Goal: Task Accomplishment & Management: Use online tool/utility

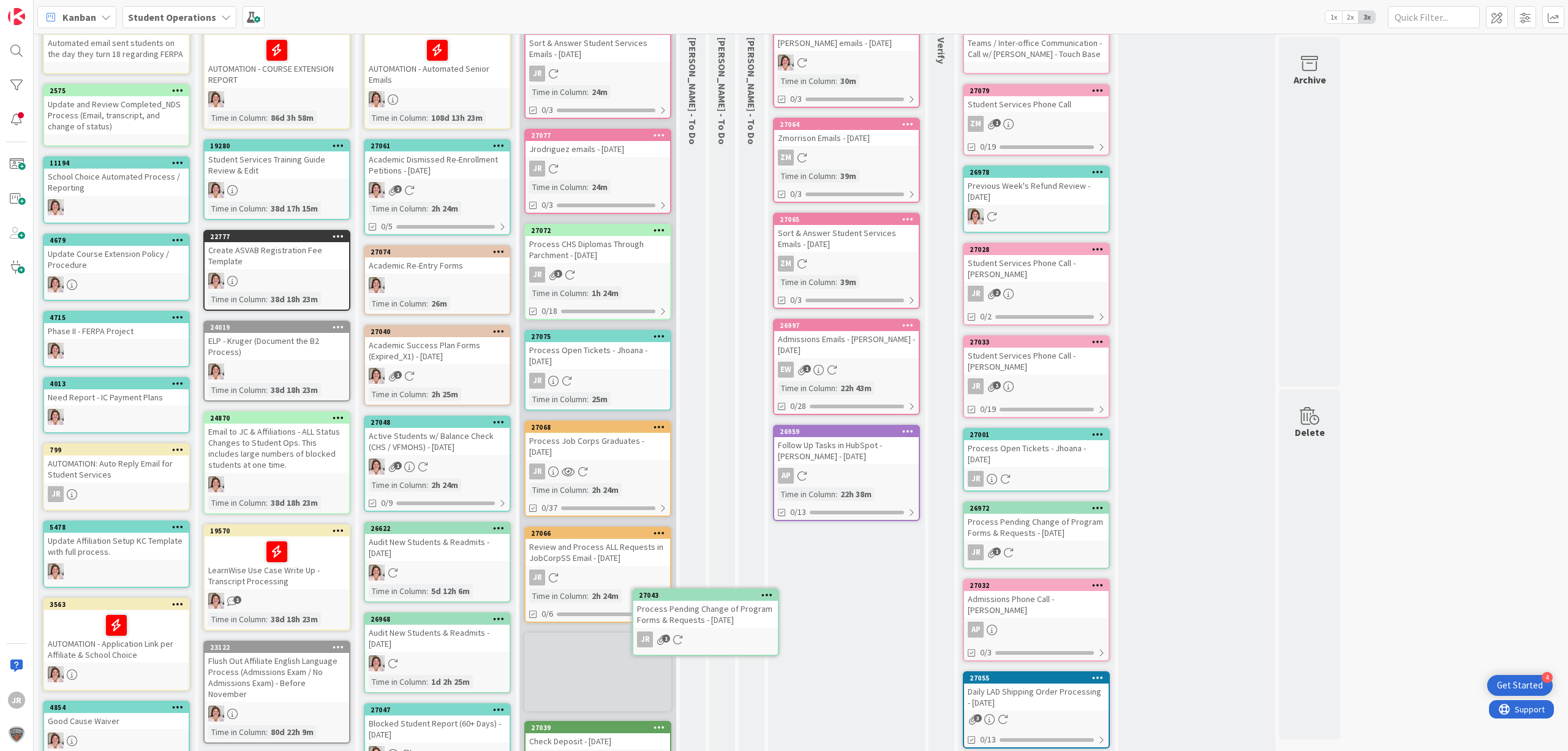
scroll to position [92, 0]
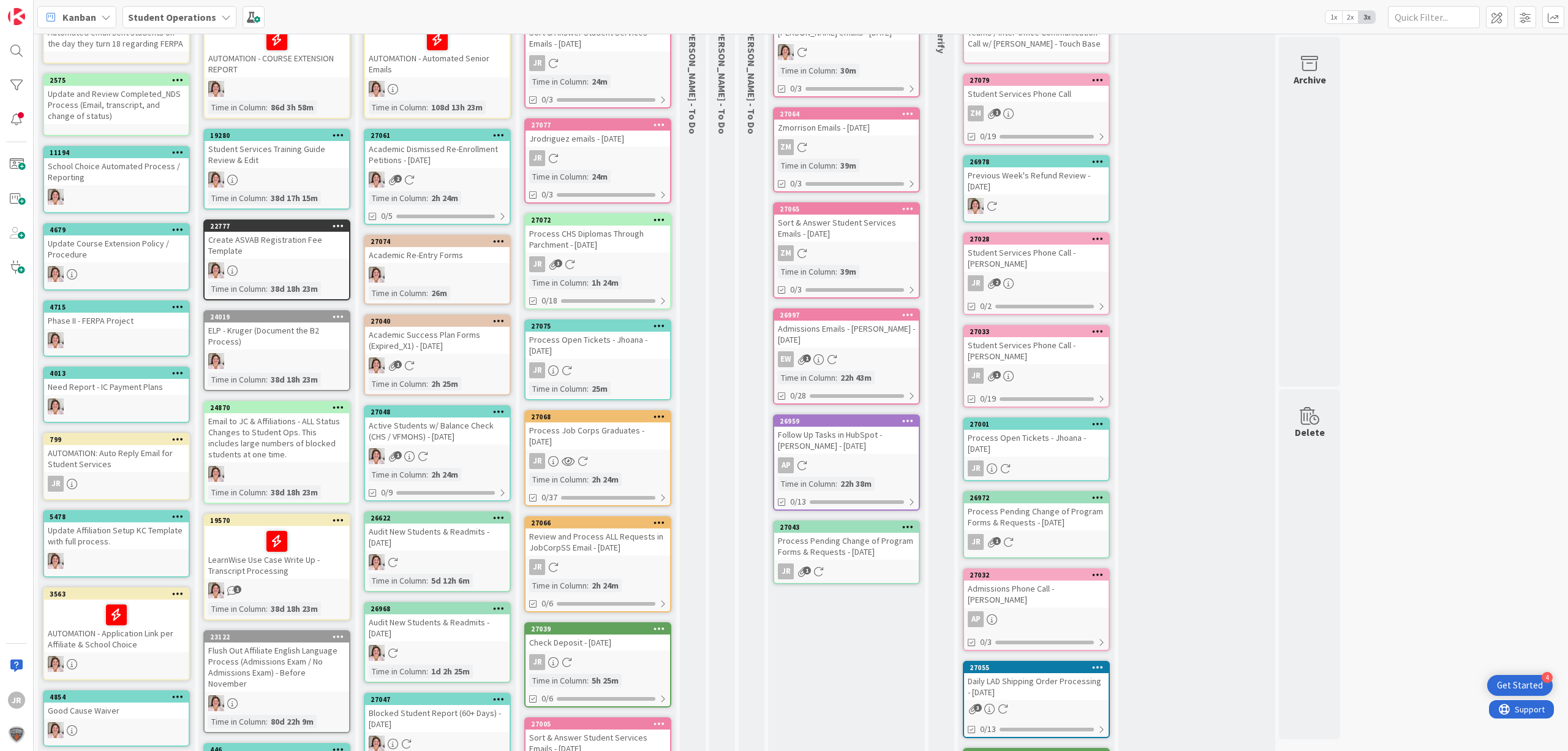
click at [856, 533] on div "Process Pending Change of Program Forms & Requests - [DATE]" at bounding box center [846, 546] width 145 height 27
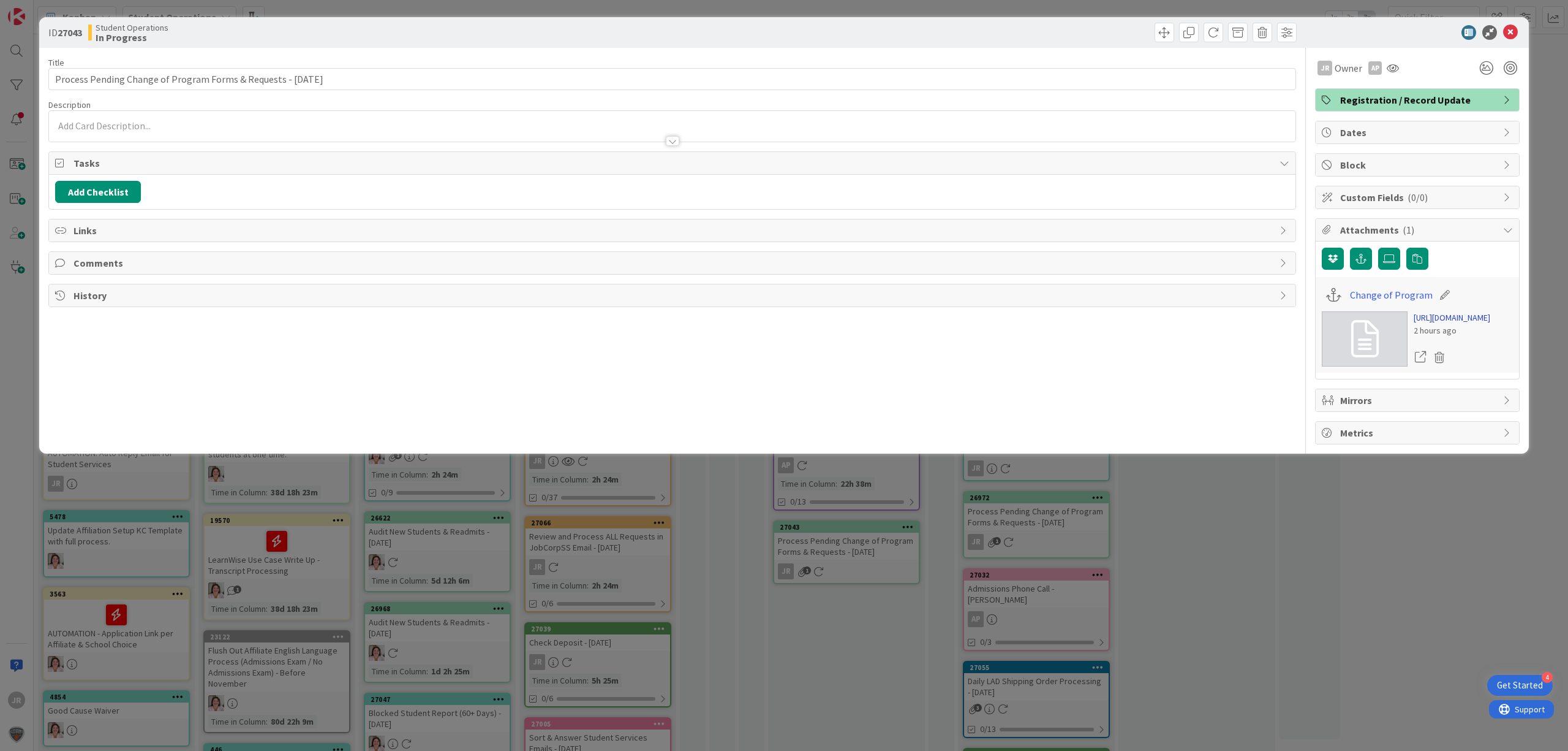
click at [1428, 324] on link "[URL][DOMAIN_NAME]" at bounding box center [1452, 317] width 76 height 13
click at [347, 127] on div "JR [PERSON_NAME] joined 18 m ago" at bounding box center [673, 127] width 1247 height 31
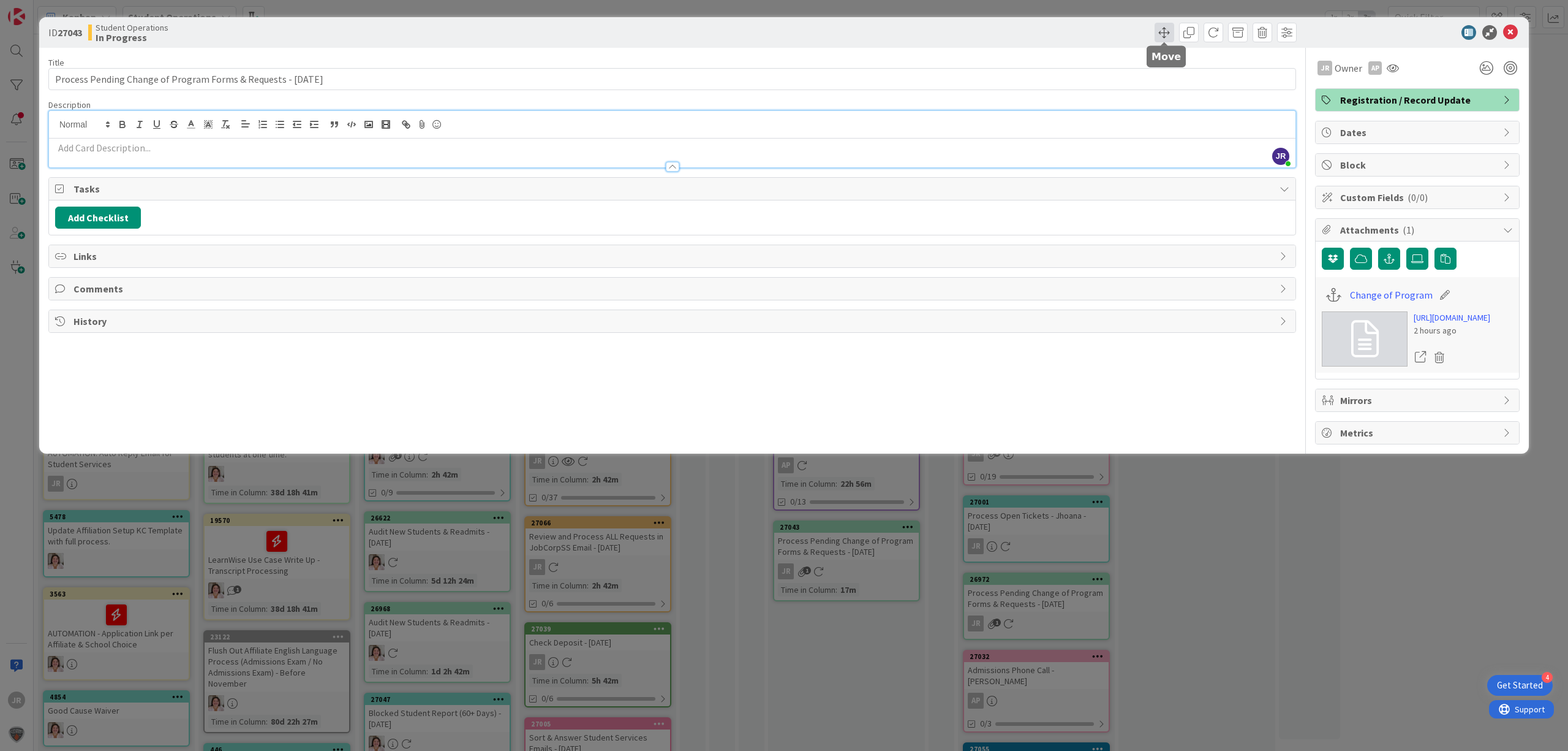
click at [1169, 27] on span at bounding box center [1164, 32] width 20 height 20
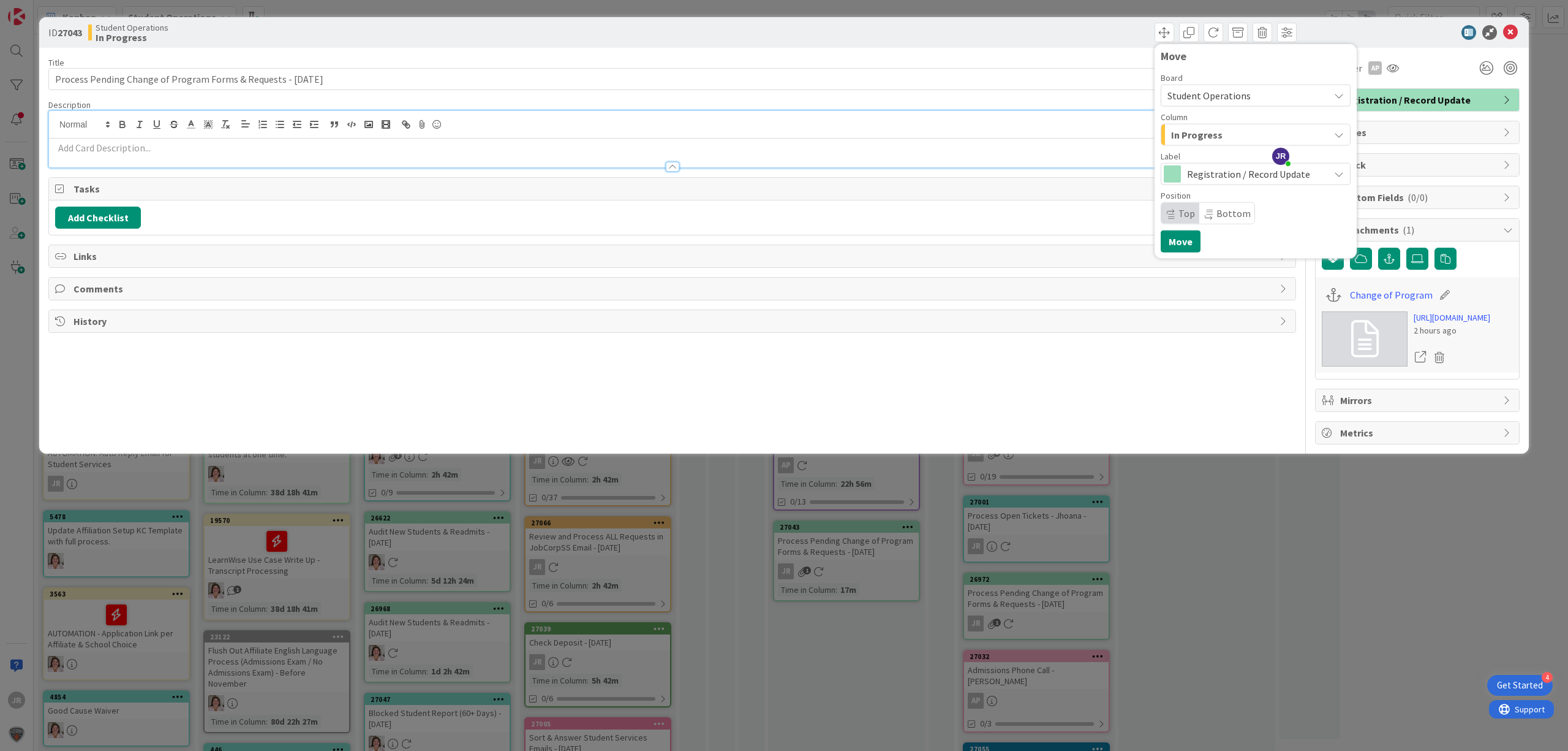
click at [1192, 138] on span "In Progress" at bounding box center [1197, 135] width 51 height 16
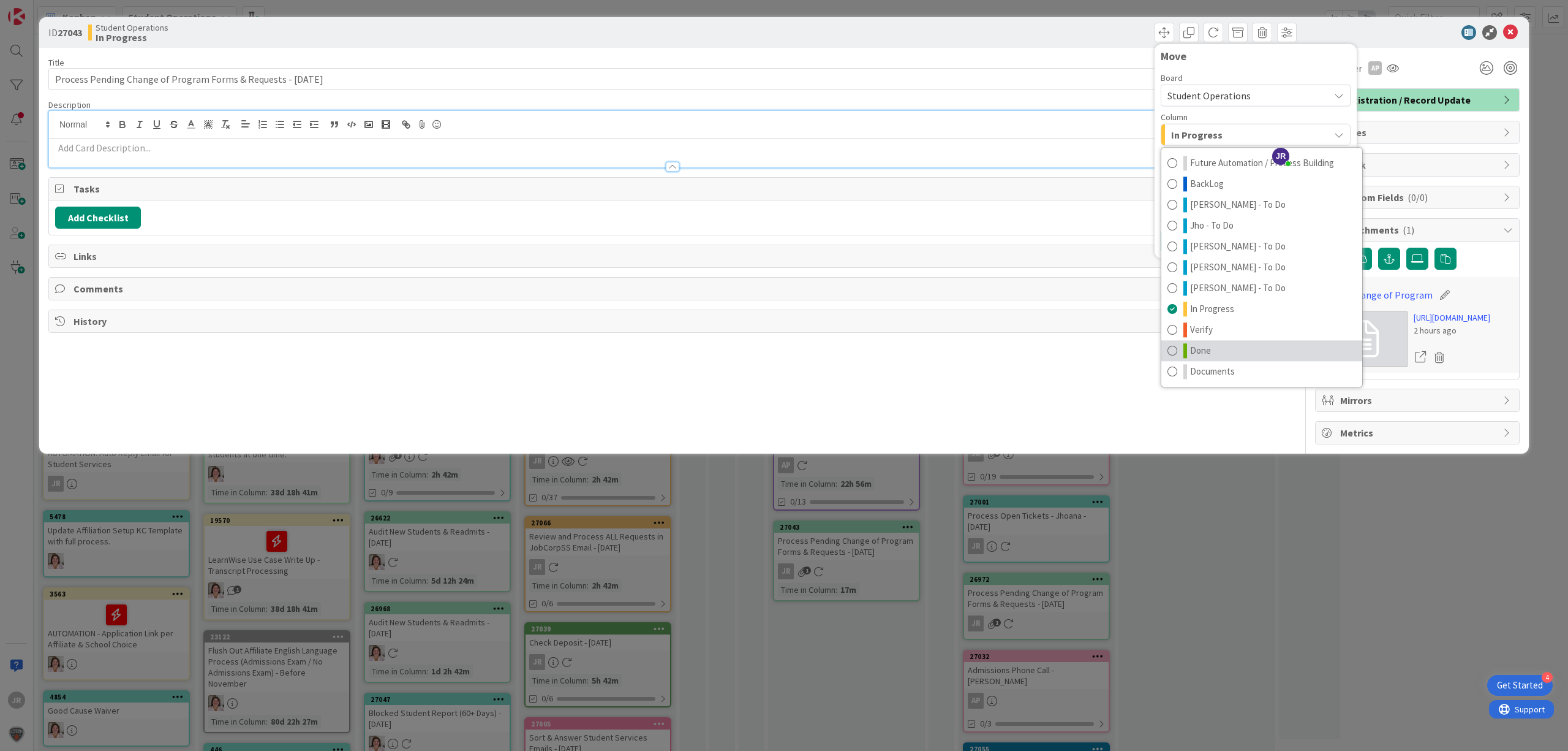
click at [1211, 348] on link "Done" at bounding box center [1261, 350] width 201 height 21
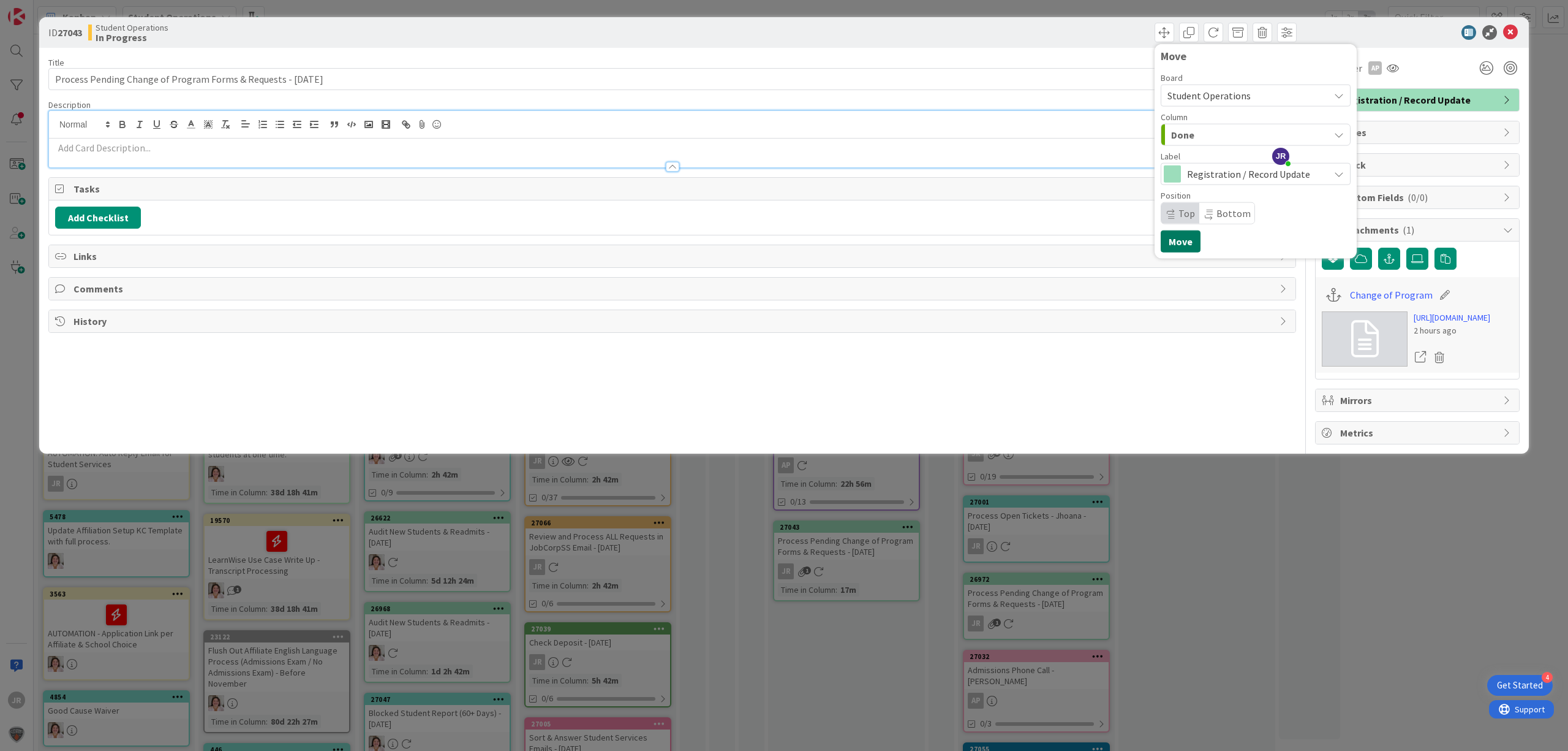
click at [1192, 252] on button "Move" at bounding box center [1181, 241] width 40 height 22
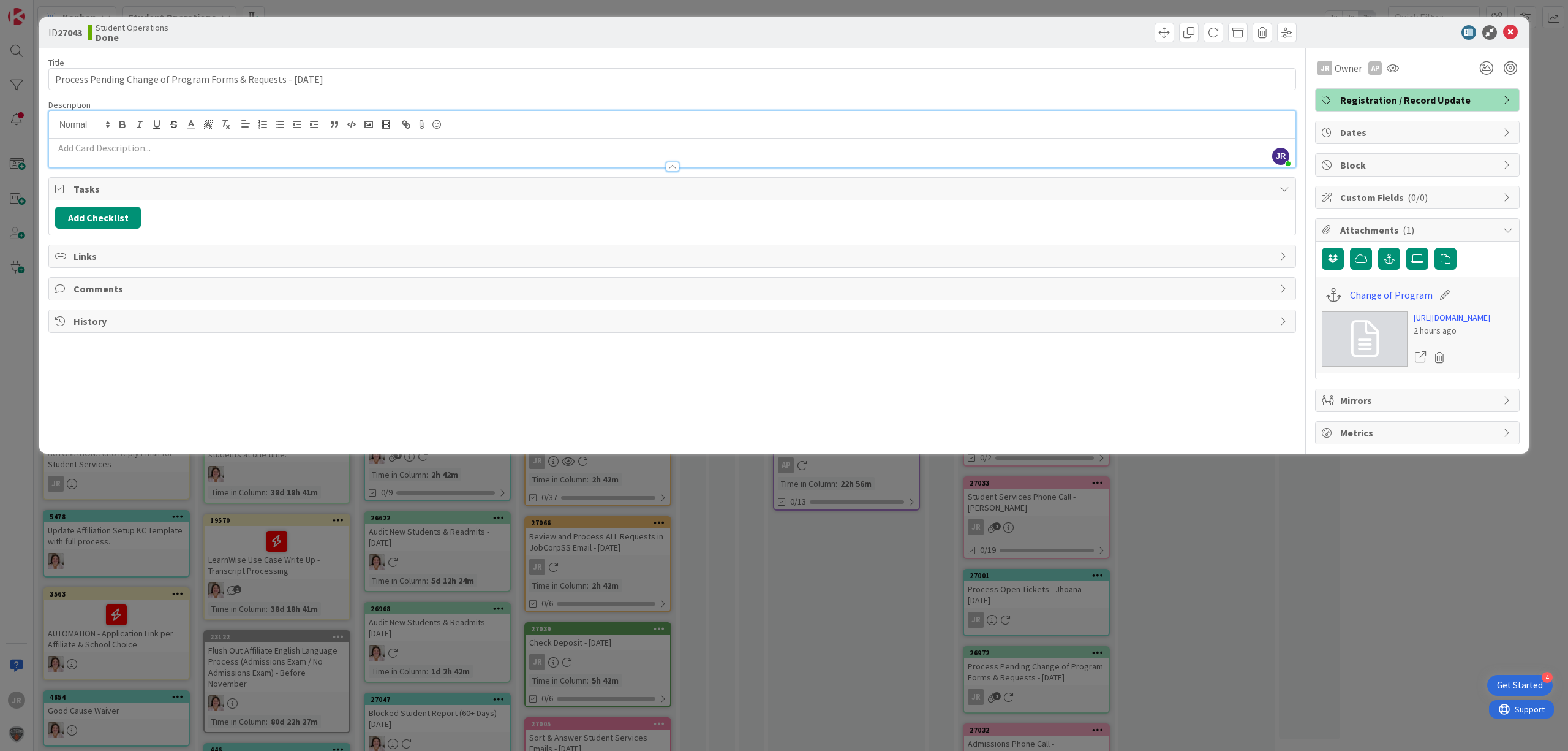
click at [1031, 9] on div "ID 27043 Student Operations Done Move Move Title 63 / 128 Process Pending Chang…" at bounding box center [784, 375] width 1568 height 751
